Goal: Task Accomplishment & Management: Use online tool/utility

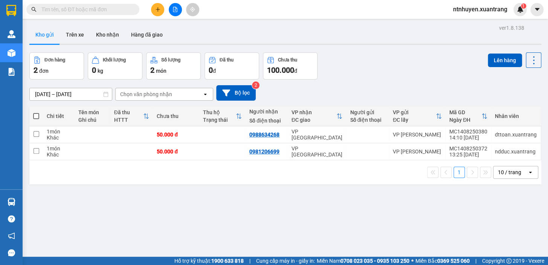
click at [93, 8] on input "text" at bounding box center [85, 9] width 89 height 8
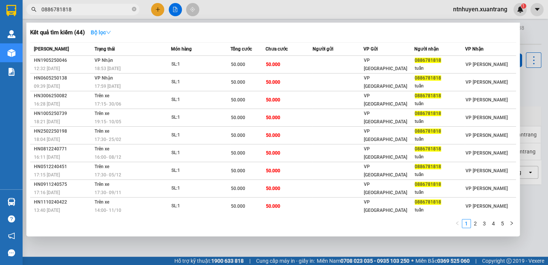
type input "0886781818"
click at [102, 31] on strong "Bộ lọc" at bounding box center [101, 32] width 20 height 6
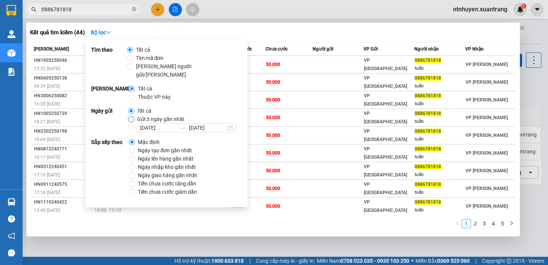
click at [131, 116] on input "Gửi 3 ngày gần nhất" at bounding box center [131, 119] width 6 height 6
radio input "true"
radio input "false"
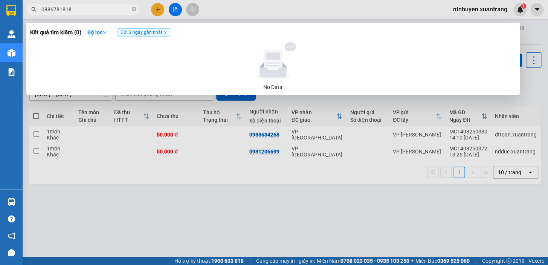
click at [204, 28] on div "Kết quả tìm kiếm ( 0 ) Bộ lọc Gửi 3 ngày gần nhất" at bounding box center [273, 32] width 486 height 12
click at [136, 9] on icon "close-circle" at bounding box center [134, 9] width 5 height 5
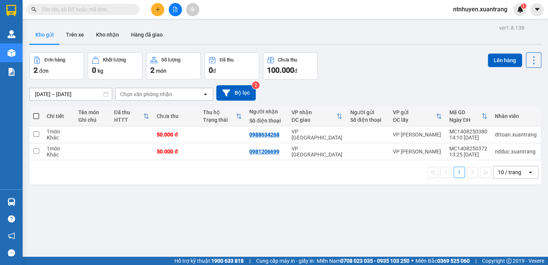
click at [227, 11] on div "Kết quả [PERSON_NAME] ( 0 ) Bộ lọc Gửi 3 ngày gần nhất No Data ntnhuyen.xuantra…" at bounding box center [274, 9] width 548 height 19
click at [174, 9] on icon "file-add" at bounding box center [174, 9] width 5 height 5
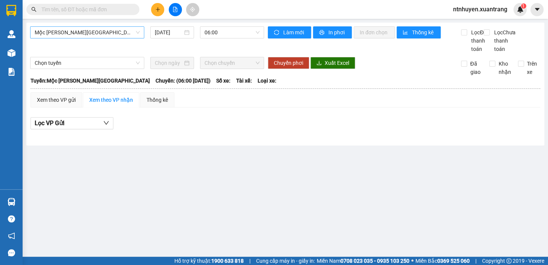
click at [67, 30] on span "Mộc [PERSON_NAME][GEOGRAPHIC_DATA]" at bounding box center [87, 32] width 105 height 11
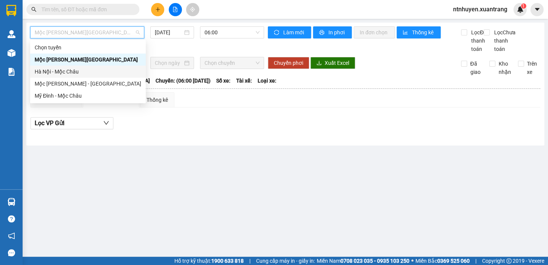
click at [79, 67] on div "Hà Nội - Mộc Châu" at bounding box center [88, 72] width 116 height 12
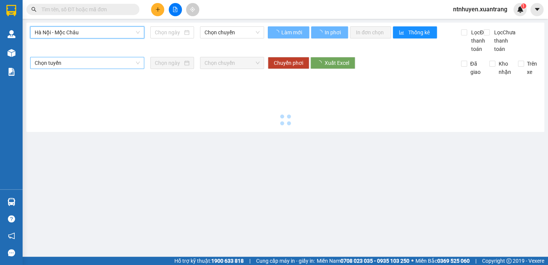
type input "[DATE]"
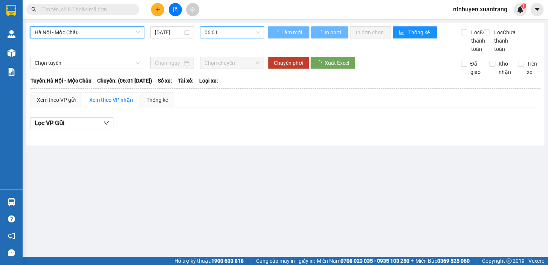
click at [214, 30] on span "06:01" at bounding box center [231, 32] width 55 height 11
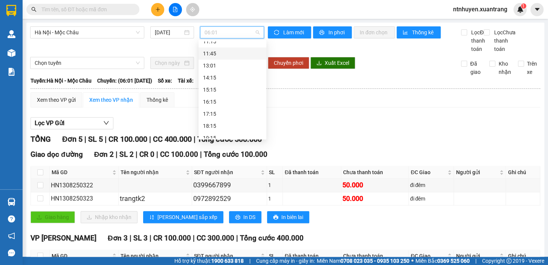
scroll to position [68, 0]
click at [216, 88] on div "11:45" at bounding box center [232, 88] width 59 height 8
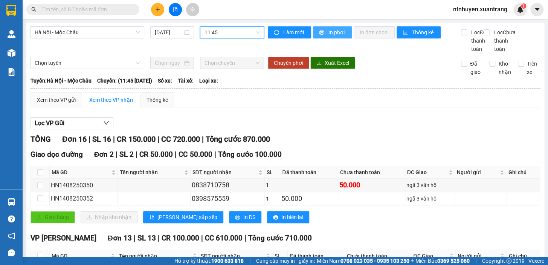
click at [328, 30] on span "In phơi" at bounding box center [336, 32] width 17 height 8
click at [220, 33] on span "11:45" at bounding box center [231, 32] width 55 height 11
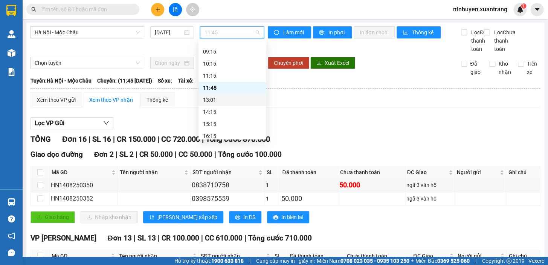
click at [215, 98] on div "13:01" at bounding box center [232, 100] width 59 height 8
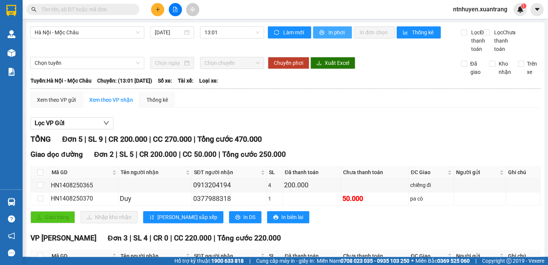
click at [330, 34] on span "In phơi" at bounding box center [336, 32] width 17 height 8
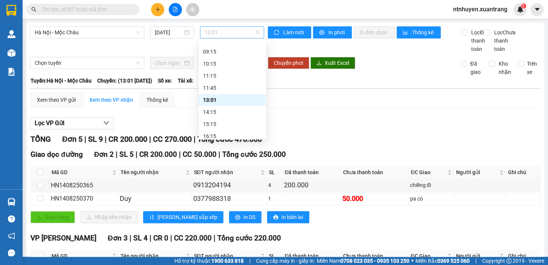
click at [231, 33] on span "13:01" at bounding box center [231, 32] width 55 height 11
click at [225, 114] on div "14:15" at bounding box center [232, 112] width 59 height 8
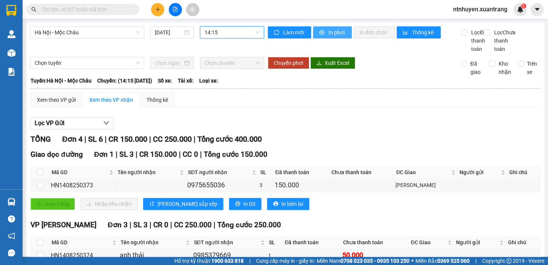
click at [328, 32] on span "In phơi" at bounding box center [336, 32] width 17 height 8
click at [229, 31] on span "14:15" at bounding box center [231, 32] width 55 height 11
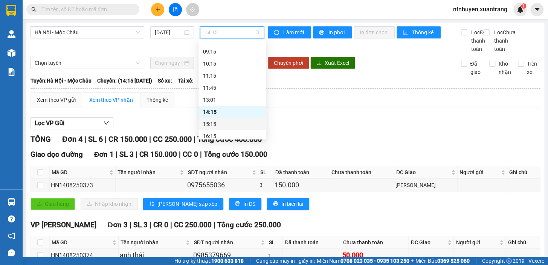
click at [221, 121] on div "15:15" at bounding box center [232, 124] width 59 height 8
